Goal: Information Seeking & Learning: Learn about a topic

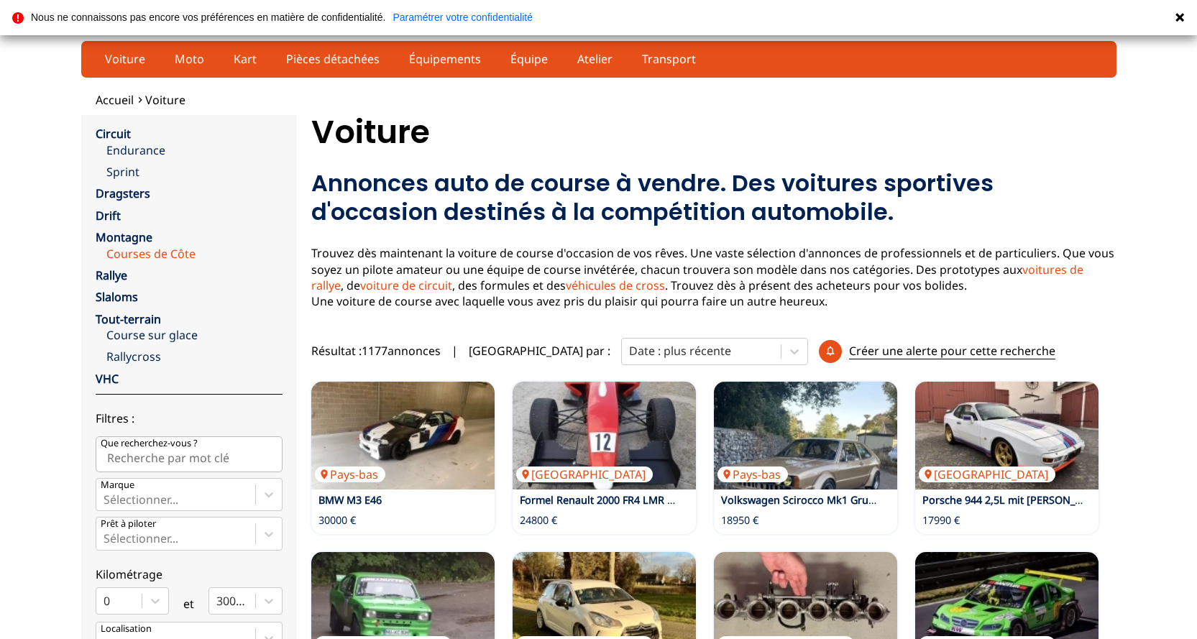
click at [185, 256] on link "Courses de Côte" at bounding box center [194, 254] width 176 height 16
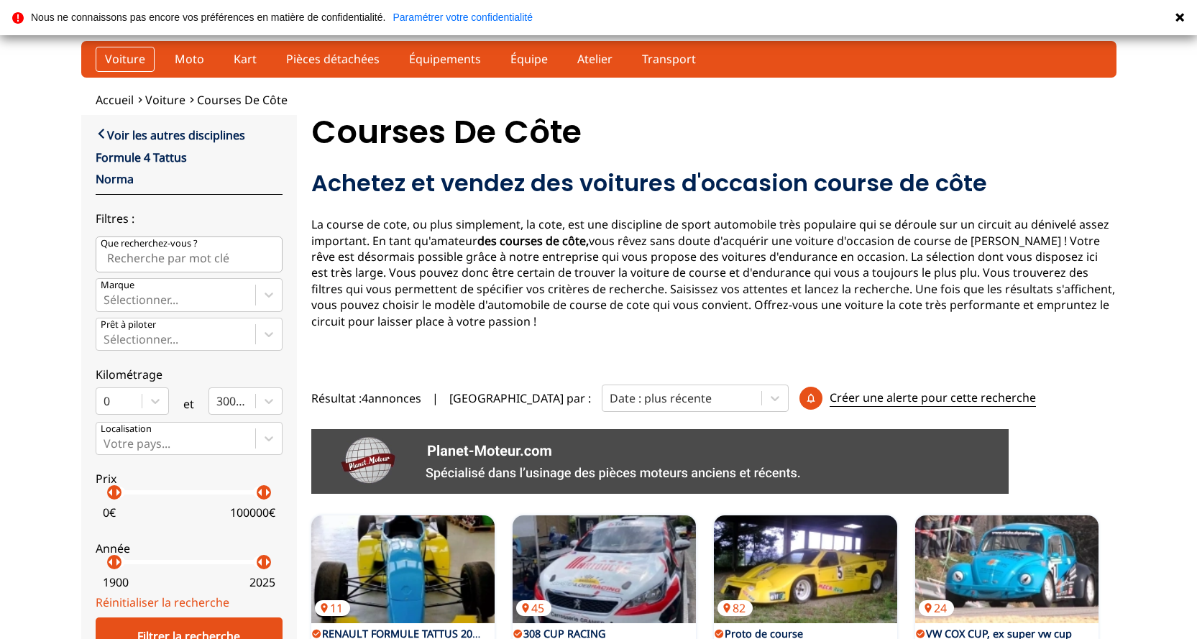
click at [129, 54] on link "Voiture" at bounding box center [125, 59] width 59 height 24
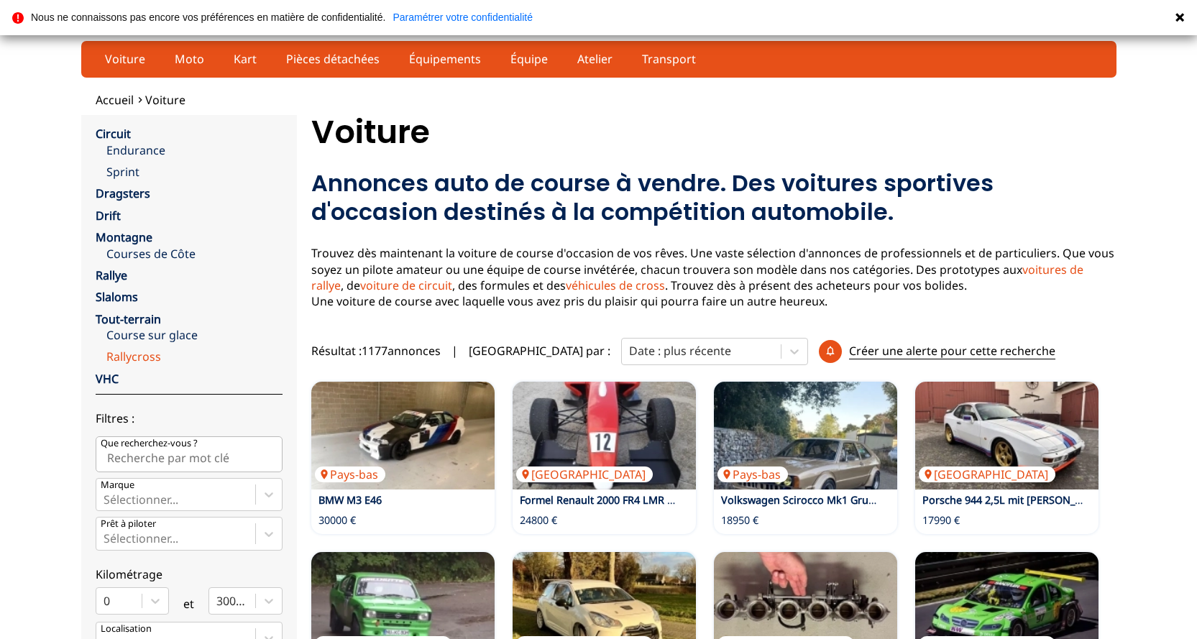
click at [152, 357] on link "Rallycross" at bounding box center [194, 357] width 176 height 16
